Goal: Transaction & Acquisition: Book appointment/travel/reservation

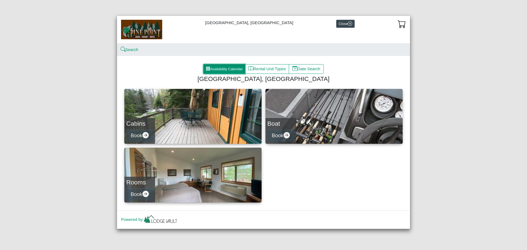
click at [220, 69] on button "Availability Calendar" at bounding box center [224, 69] width 42 height 10
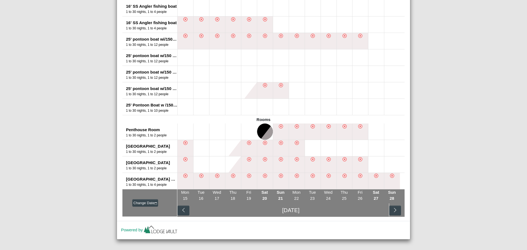
scroll to position [381, 0]
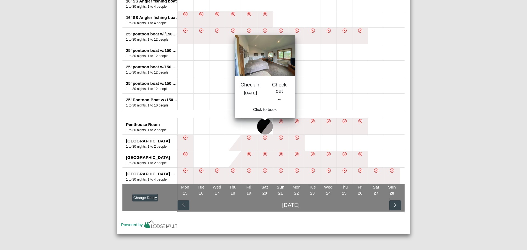
click at [262, 125] on button at bounding box center [265, 126] width 16 height 16
click at [262, 128] on button at bounding box center [265, 126] width 16 height 16
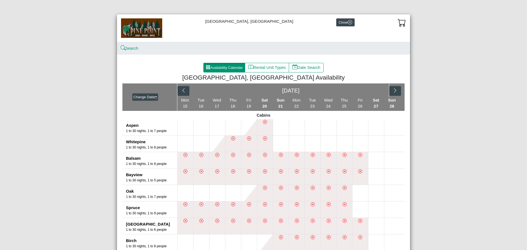
scroll to position [0, 0]
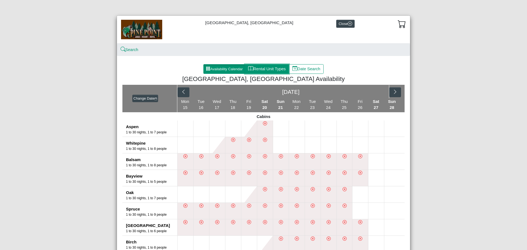
click at [273, 69] on button "Rental Unit Types" at bounding box center [267, 69] width 44 height 10
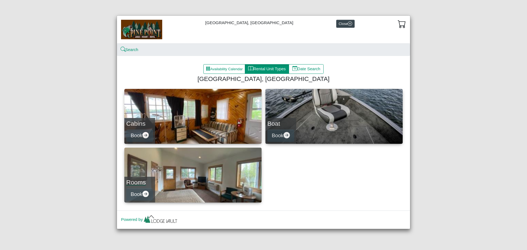
click at [137, 181] on h4 "Rooms" at bounding box center [139, 182] width 27 height 7
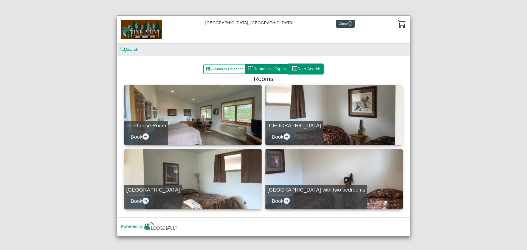
click at [312, 69] on button "Date Search" at bounding box center [306, 69] width 35 height 10
select select "*"
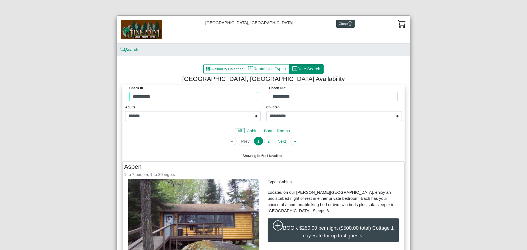
click at [193, 98] on div "Check in ********* Check Out *********" at bounding box center [263, 94] width 279 height 19
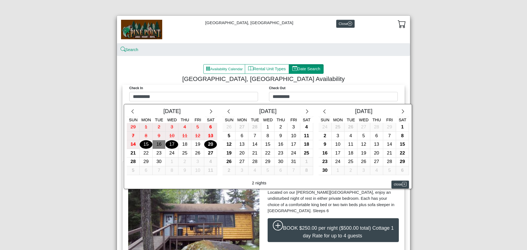
click at [209, 144] on div "20" at bounding box center [210, 144] width 13 height 9
type input "*********"
click at [129, 154] on div "21" at bounding box center [133, 153] width 13 height 9
type input "*********"
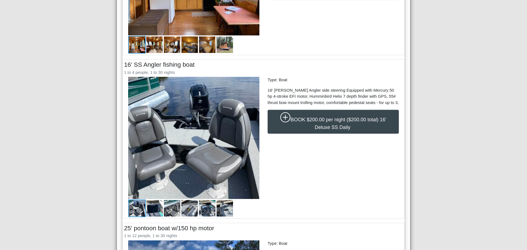
scroll to position [256, 0]
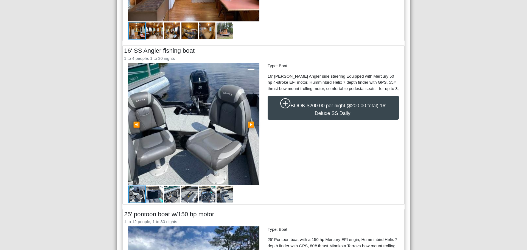
click at [249, 125] on span "▶" at bounding box center [251, 125] width 7 height 6
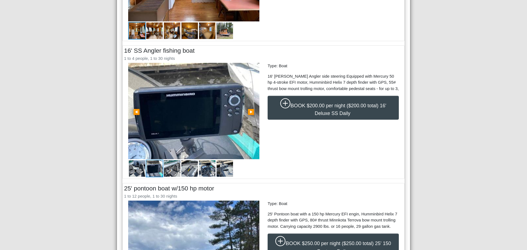
click at [249, 125] on link "▶" at bounding box center [251, 111] width 17 height 96
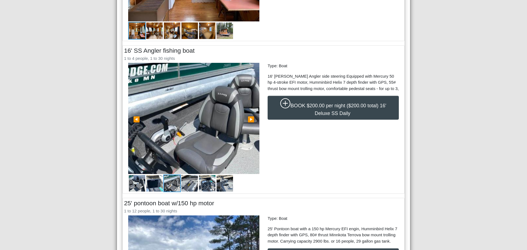
click at [249, 119] on span "▶" at bounding box center [251, 119] width 7 height 6
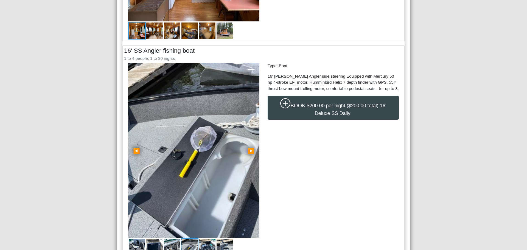
click at [249, 119] on link "▶" at bounding box center [251, 150] width 17 height 175
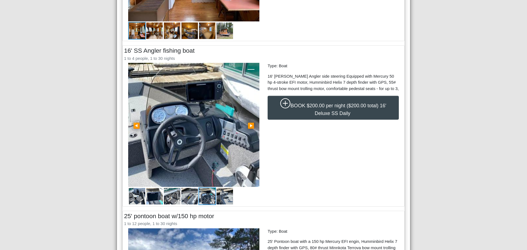
click at [249, 119] on link "▶" at bounding box center [251, 125] width 17 height 124
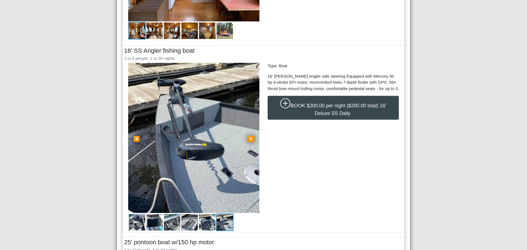
click at [251, 139] on span "▶" at bounding box center [251, 139] width 7 height 6
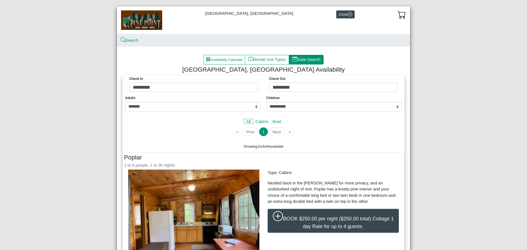
scroll to position [0, 0]
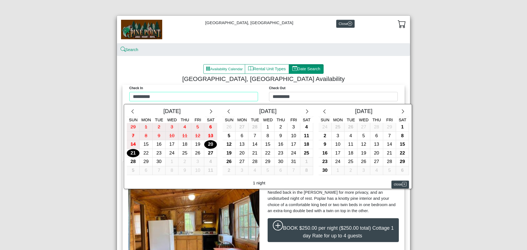
click at [161, 96] on div "Check in ********* Check Out ********* [DATE] Sun Mon Tue Wed Thu Fri Sat 29 1 …" at bounding box center [263, 94] width 279 height 19
click at [131, 153] on div "21" at bounding box center [133, 153] width 13 height 9
type input "*********"
click at [169, 152] on div "24" at bounding box center [172, 153] width 13 height 9
type input "*********"
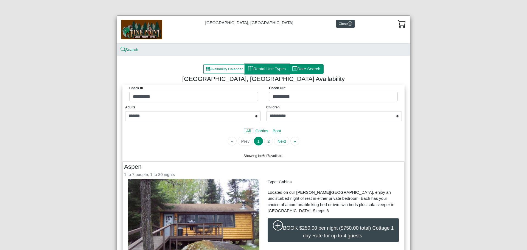
click at [263, 68] on button "Rental Unit Types" at bounding box center [267, 69] width 44 height 10
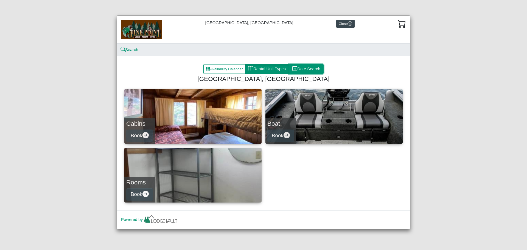
click at [307, 68] on button "Date Search" at bounding box center [306, 69] width 35 height 10
select select "*"
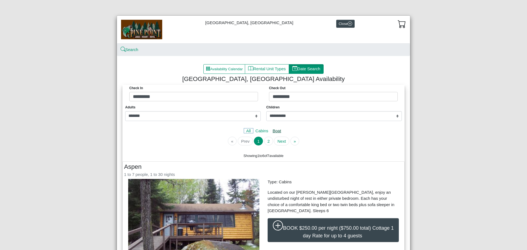
click at [276, 130] on link "Boat" at bounding box center [276, 130] width 13 height 5
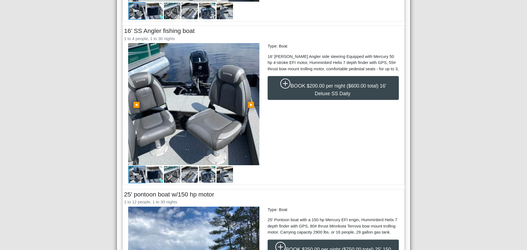
scroll to position [293, 0]
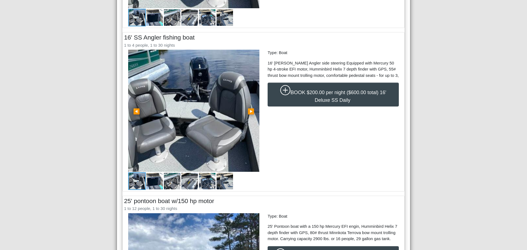
click at [216, 100] on img at bounding box center [193, 111] width 131 height 122
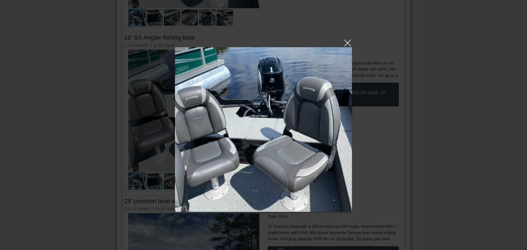
click at [333, 115] on img at bounding box center [263, 129] width 177 height 165
click at [290, 149] on img at bounding box center [263, 129] width 177 height 165
click at [347, 41] on link at bounding box center [263, 42] width 177 height 9
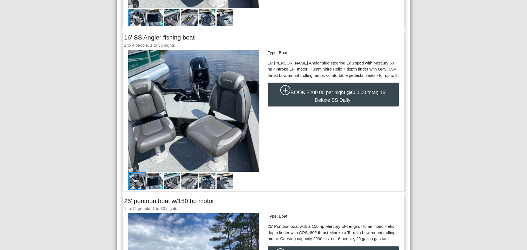
click at [153, 179] on img at bounding box center [155, 181] width 18 height 18
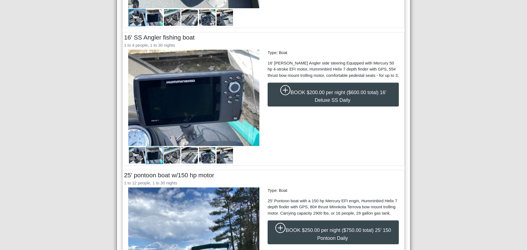
click at [174, 152] on img at bounding box center [172, 156] width 18 height 18
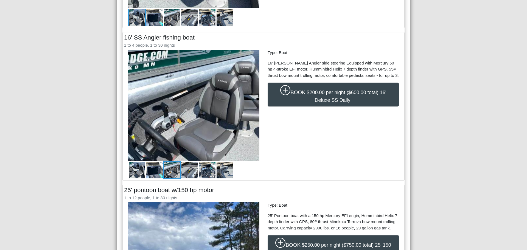
click at [187, 171] on img at bounding box center [190, 170] width 18 height 18
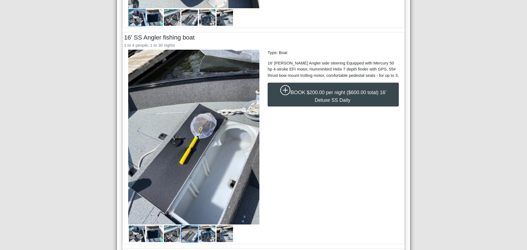
click at [206, 232] on img at bounding box center [207, 234] width 18 height 18
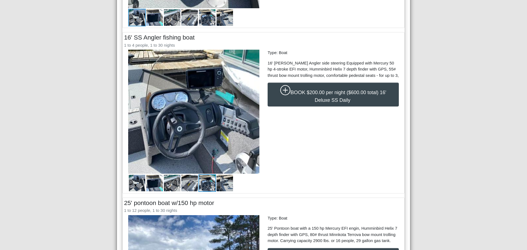
click at [224, 179] on img at bounding box center [225, 183] width 18 height 18
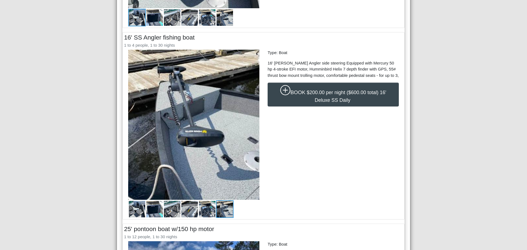
click at [170, 211] on img at bounding box center [172, 209] width 18 height 18
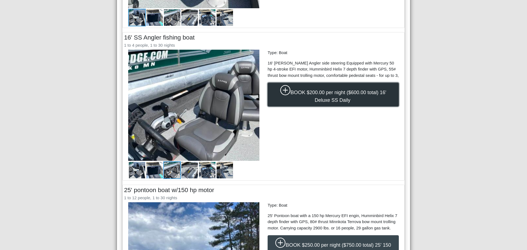
click at [335, 92] on span "$200.00 per night ($600.00 total) 16' Deluxe SS Daily" at bounding box center [347, 96] width 80 height 13
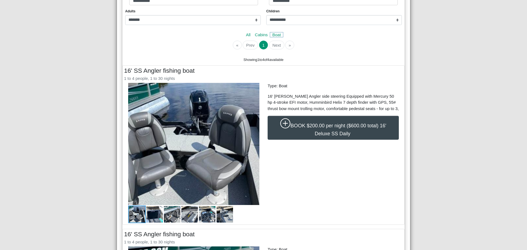
select select "*"
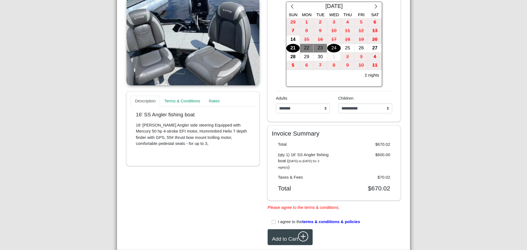
scroll to position [119, 0]
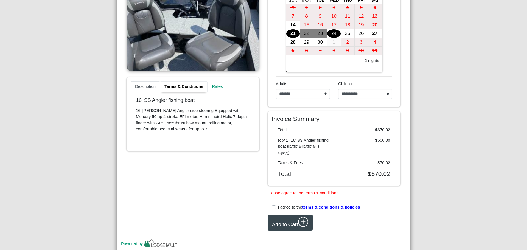
click at [190, 86] on link "Terms & Conditions" at bounding box center [183, 86] width 47 height 11
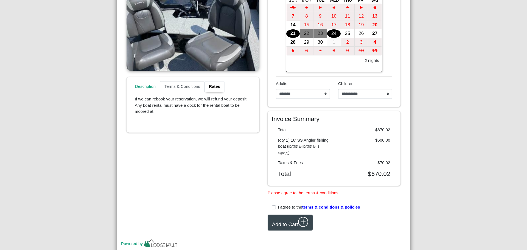
click at [212, 86] on link "Rates" at bounding box center [214, 86] width 20 height 11
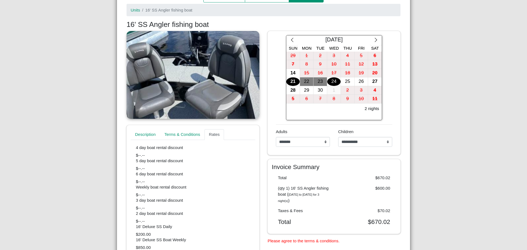
scroll to position [0, 0]
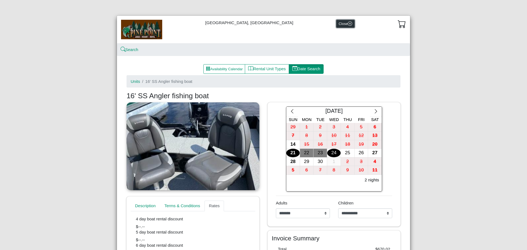
click at [336, 23] on button "Close" at bounding box center [345, 24] width 18 height 8
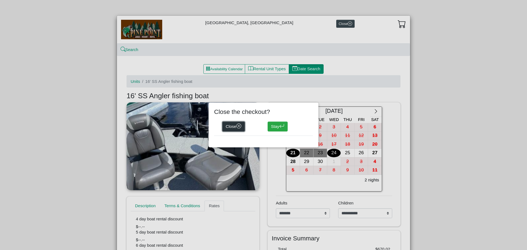
click at [234, 126] on button "Close" at bounding box center [233, 127] width 23 height 10
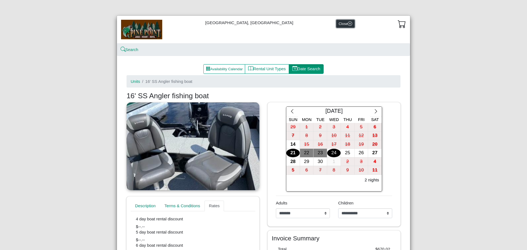
click at [336, 24] on button "Close" at bounding box center [345, 24] width 18 height 8
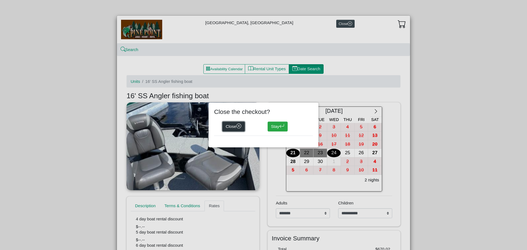
click at [241, 126] on icon "x circle" at bounding box center [238, 126] width 5 height 5
